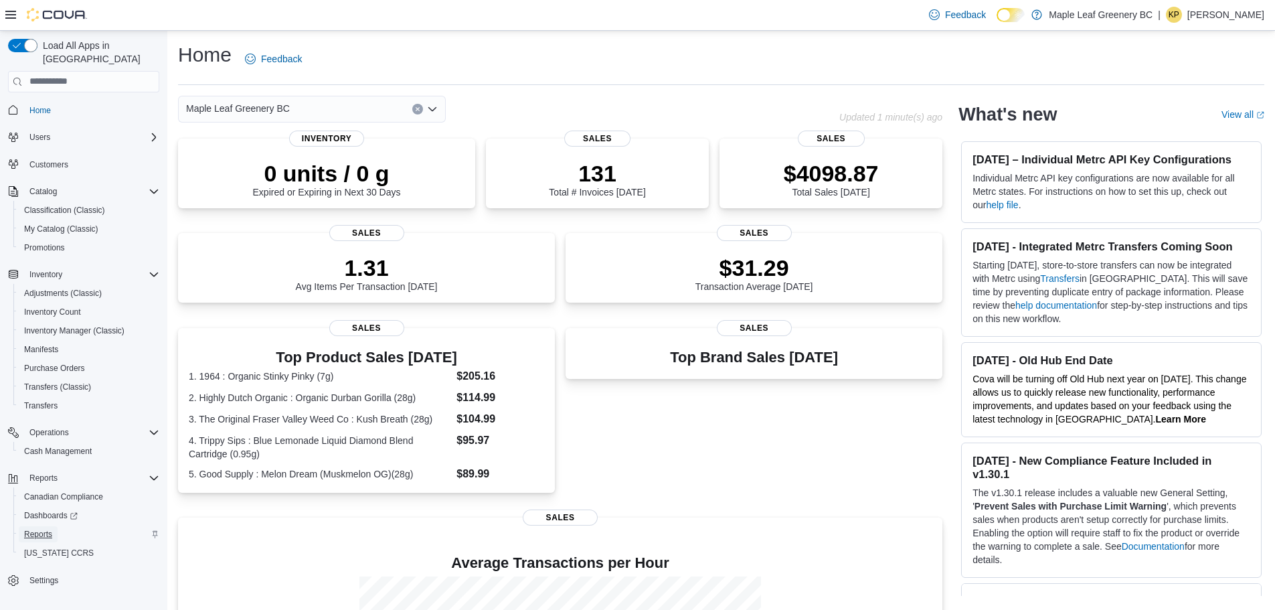
click at [27, 529] on span "Reports" at bounding box center [38, 534] width 28 height 11
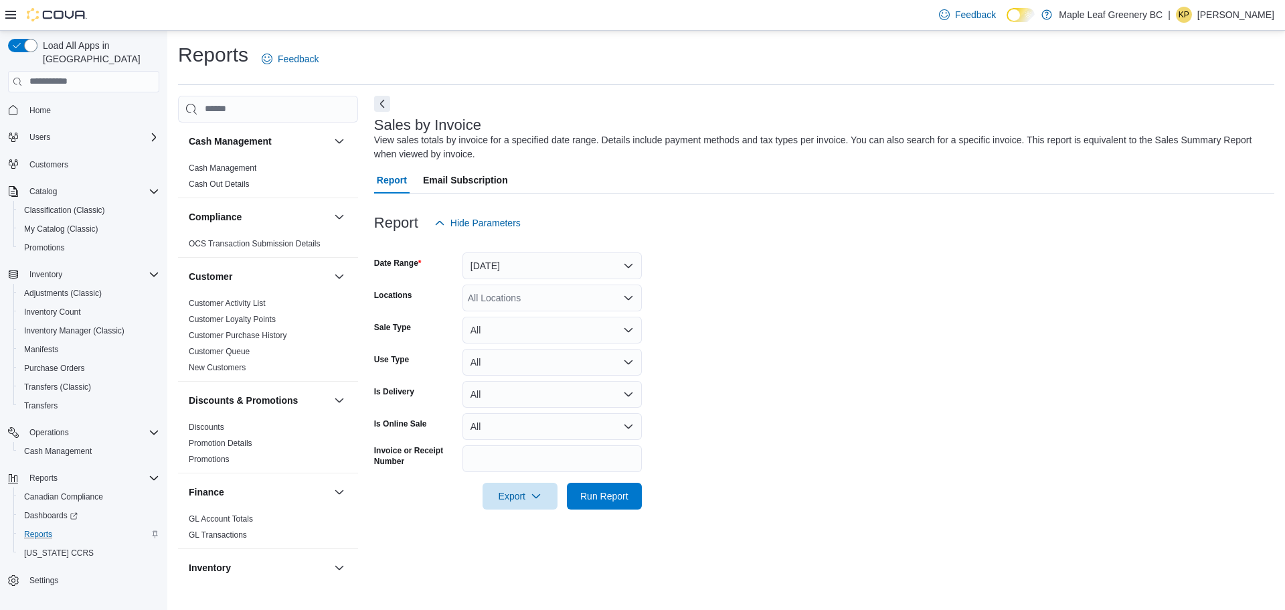
click at [1284, 128] on div "Reports Feedback Cash Management Cash Management Cash Out Details Compliance OC…" at bounding box center [725, 310] width 1117 height 559
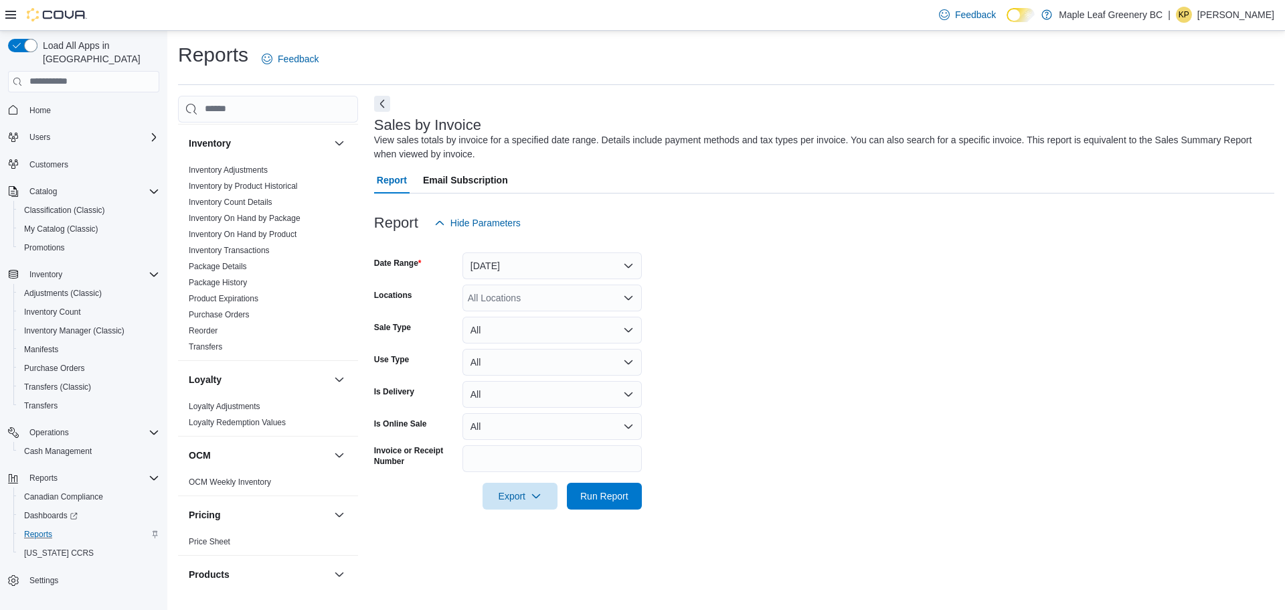
scroll to position [405, 0]
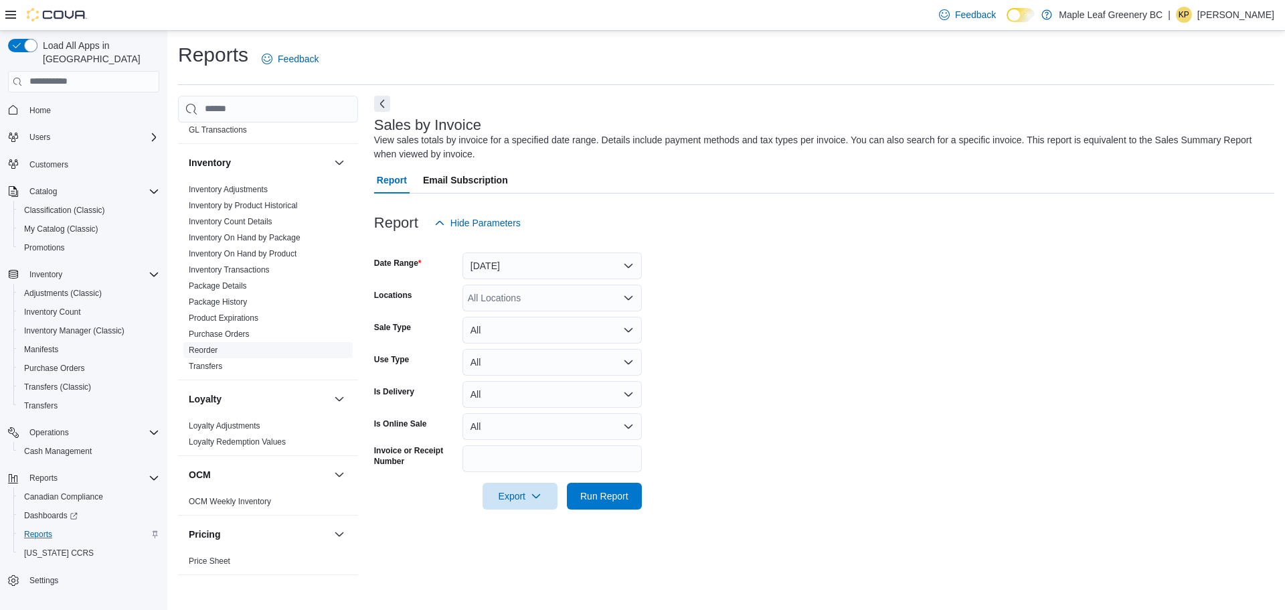
click at [207, 349] on link "Reorder" at bounding box center [203, 349] width 29 height 9
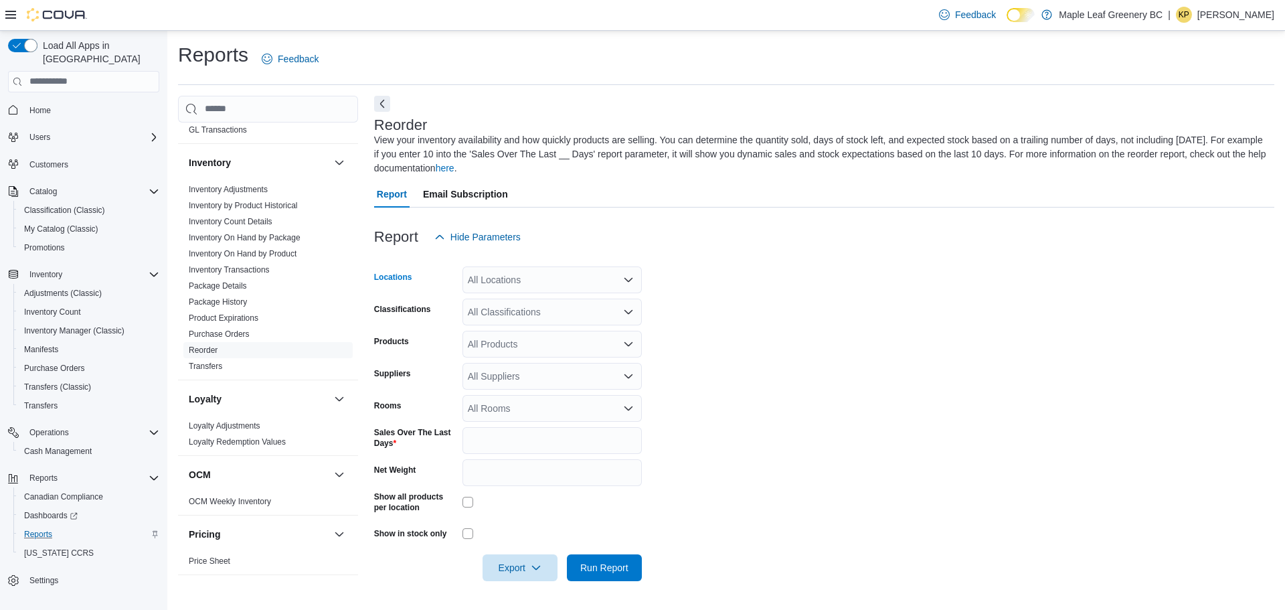
click at [513, 271] on div "All Locations" at bounding box center [551, 279] width 179 height 27
click at [510, 322] on span "71 Sixth Street" at bounding box center [537, 321] width 92 height 13
click at [753, 326] on form "Locations 71 Sixth Street Classifications All Classifications Products All Prod…" at bounding box center [824, 415] width 900 height 331
